Goal: Task Accomplishment & Management: Complete application form

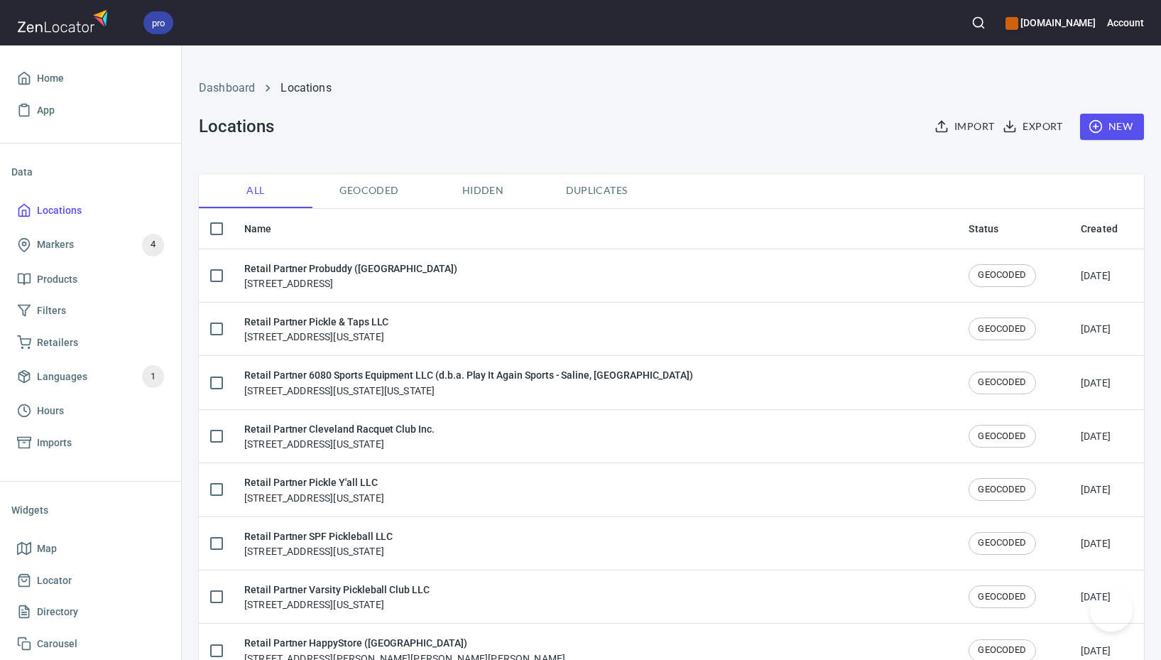
checkbox input "false"
click at [1107, 120] on span "New" at bounding box center [1111, 127] width 41 height 18
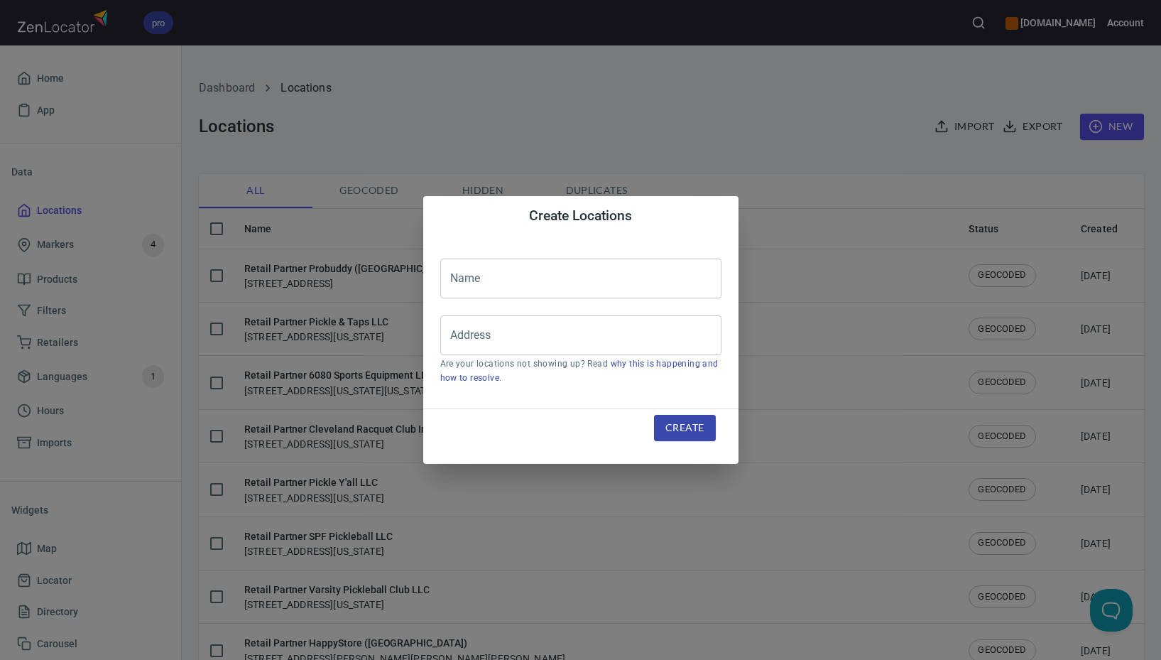
click at [595, 282] on input "text" at bounding box center [580, 278] width 281 height 40
paste input "DNJ Sports and Arts ([GEOGRAPHIC_DATA]) (茗浤國際有限公司)"
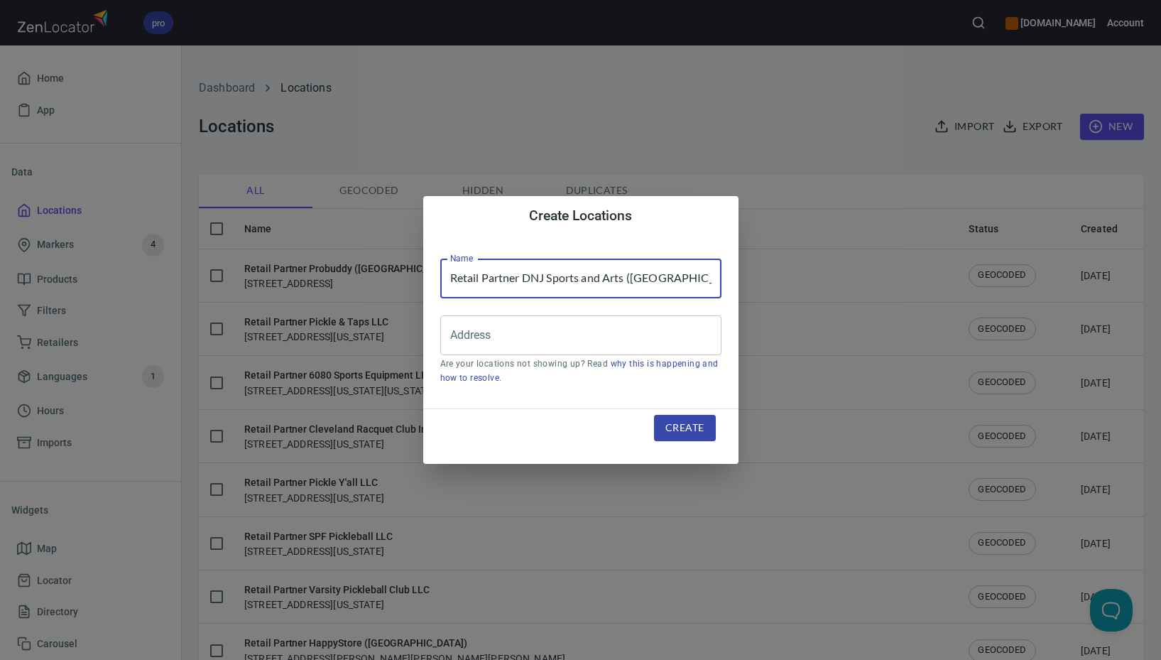
scroll to position [0, 62]
type input "Retail Partner DNJ Sports and Arts ([GEOGRAPHIC_DATA]) (茗浤國際有限公司)"
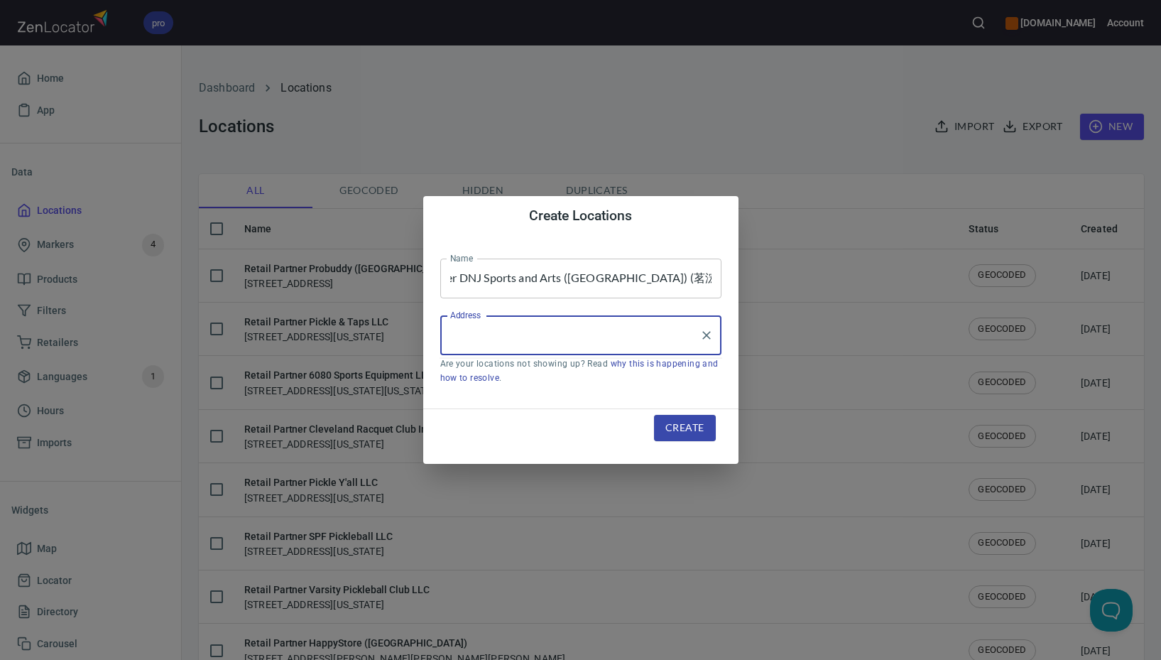
scroll to position [0, 0]
click at [555, 330] on input "Address" at bounding box center [570, 335] width 247 height 27
paste input "[STREET_ADDRESS]"
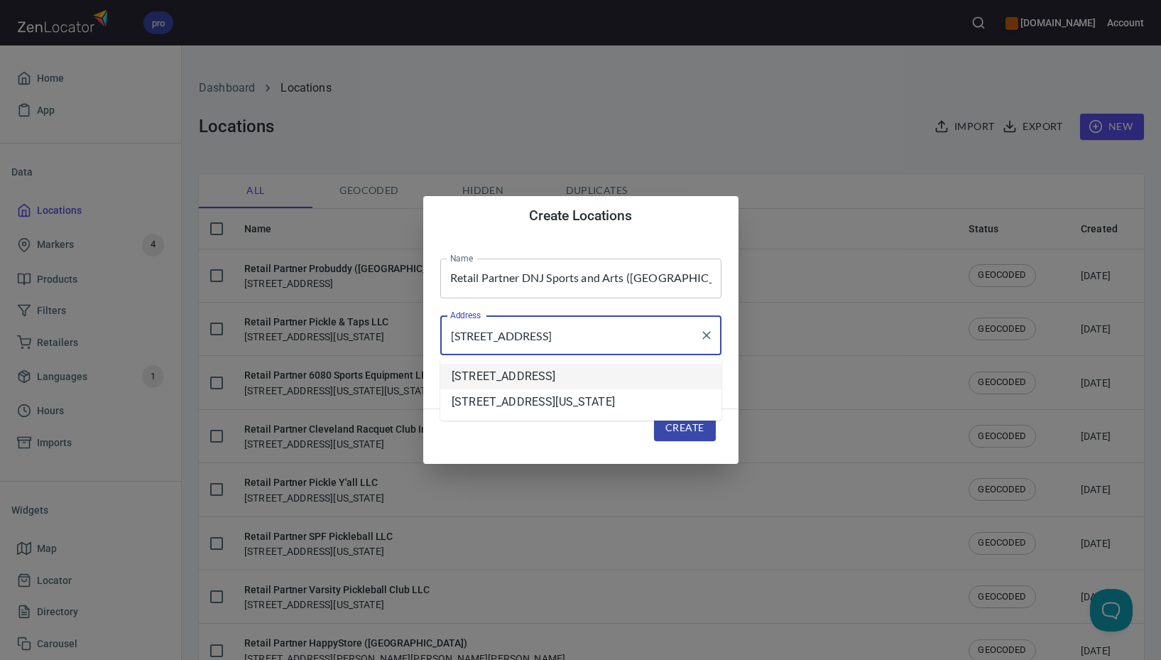
click at [0, 659] on com-1password-button at bounding box center [0, 660] width 0 height 0
drag, startPoint x: 600, startPoint y: 337, endPoint x: 411, endPoint y: 335, distance: 188.9
click at [411, 335] on div "Create Locations Name Retail Partner DNJ Sports and Arts ([GEOGRAPHIC_DATA]) (茗…" at bounding box center [580, 330] width 1161 height 660
paste input "[GEOGRAPHIC_DATA]"
click at [0, 659] on com-1password-button at bounding box center [0, 660] width 0 height 0
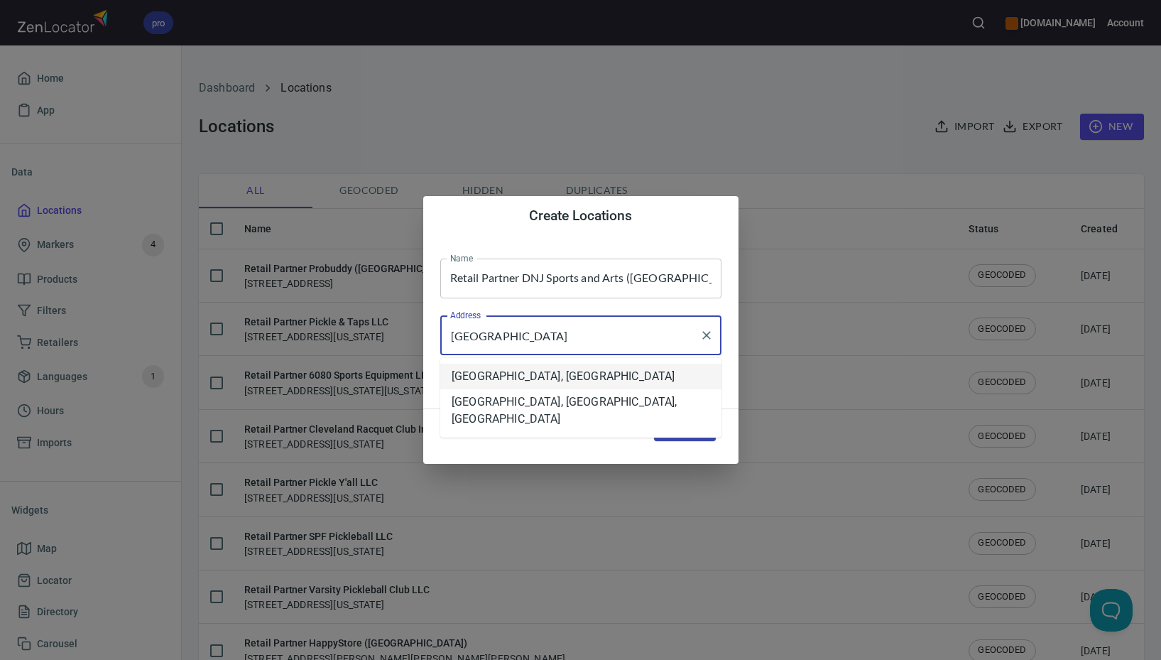
click at [648, 369] on li "[GEOGRAPHIC_DATA], [GEOGRAPHIC_DATA]" at bounding box center [580, 377] width 281 height 26
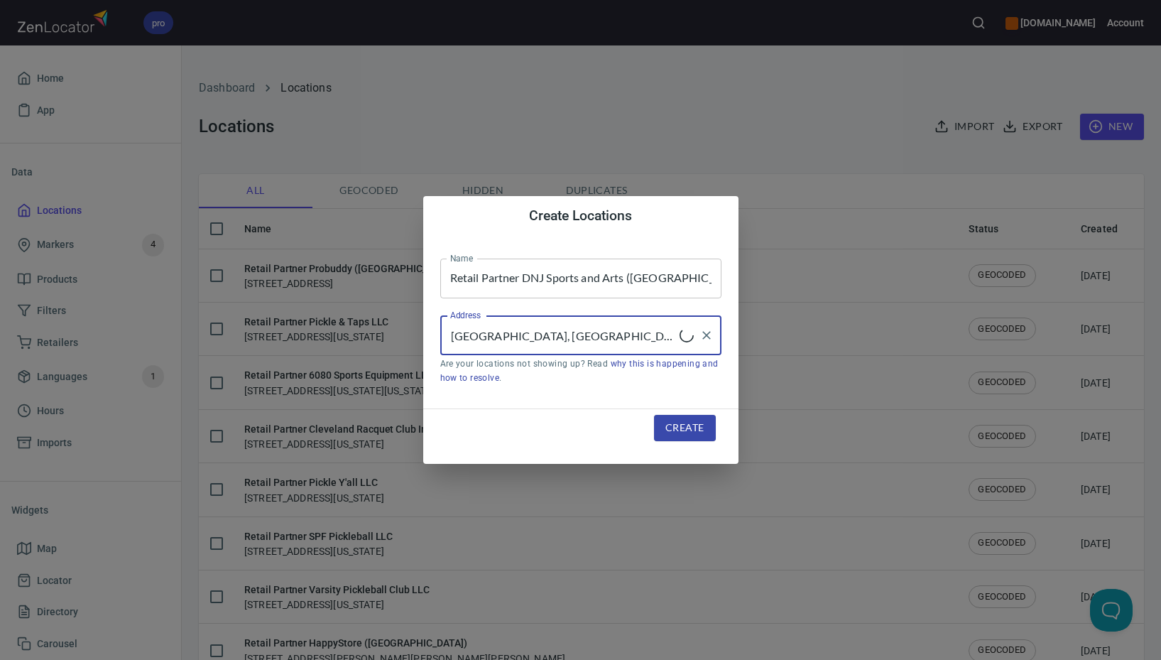
type input "[GEOGRAPHIC_DATA], [GEOGRAPHIC_DATA]"
click at [680, 425] on span "Create" at bounding box center [684, 428] width 38 height 18
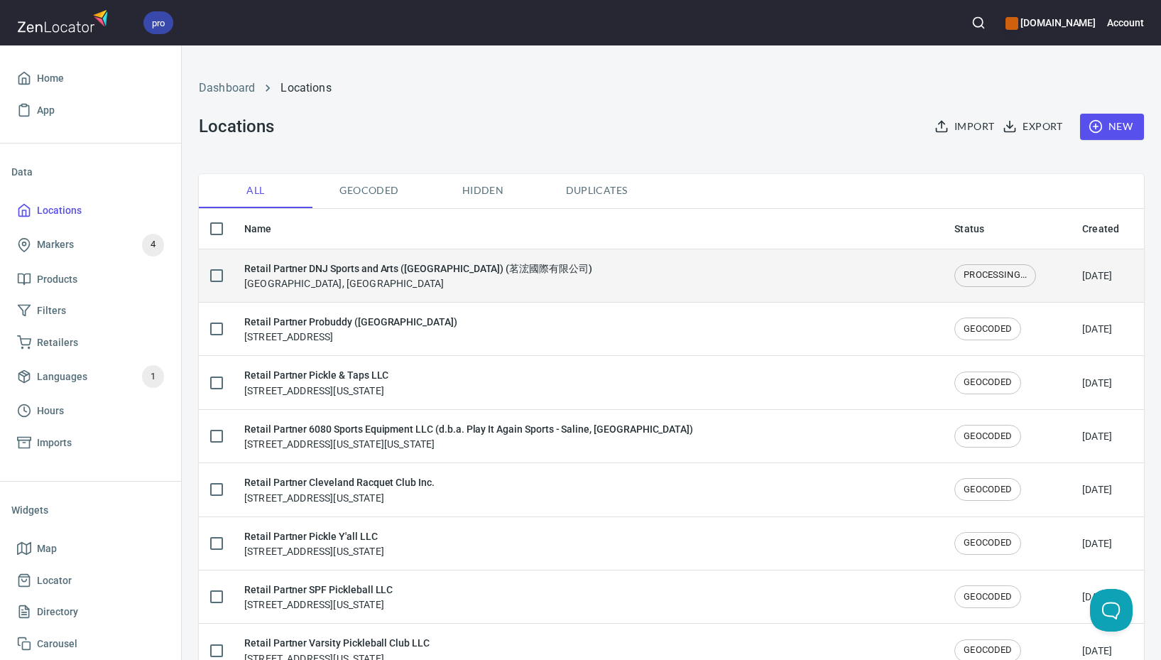
click at [450, 290] on div "Retail Partner DNJ Sports and Arts ([GEOGRAPHIC_DATA]) (茗浤國際有限公司) [GEOGRAPHIC_D…" at bounding box center [418, 276] width 348 height 30
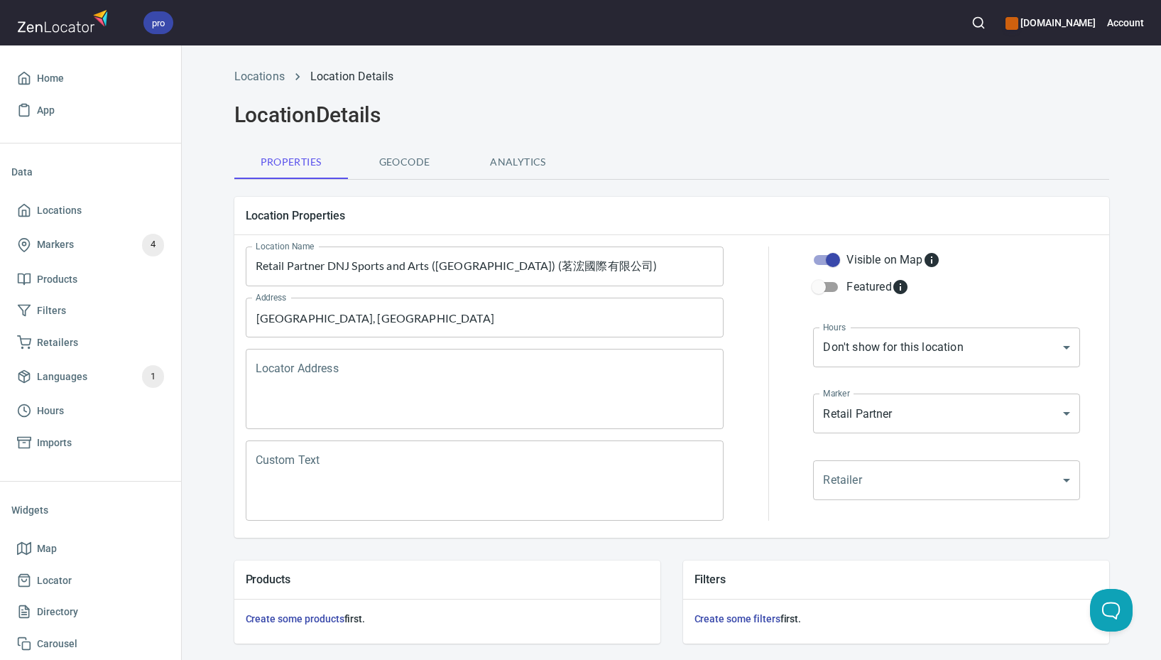
click at [440, 376] on textarea "Locator Address" at bounding box center [485, 389] width 459 height 54
